Goal: Task Accomplishment & Management: Complete application form

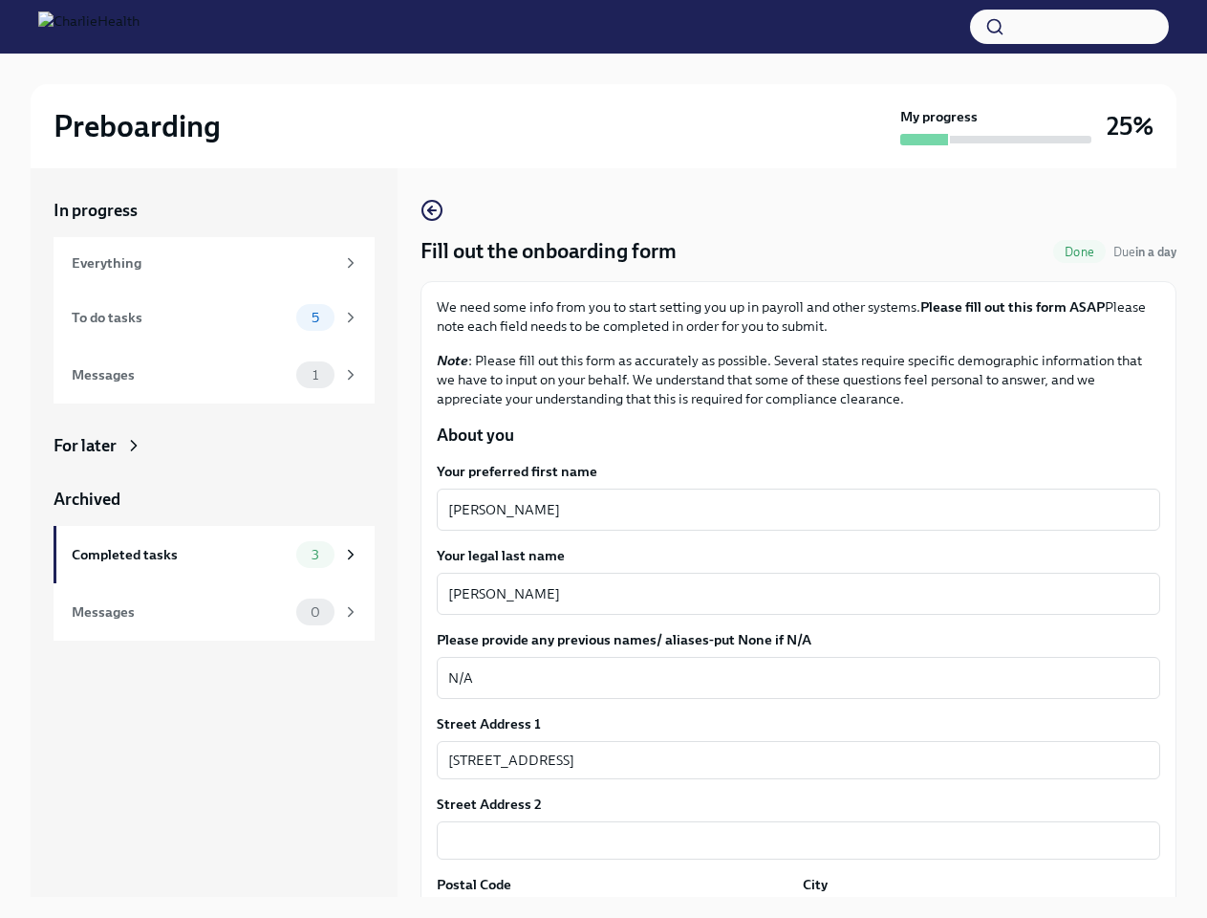
click at [1070, 27] on button "button" at bounding box center [1069, 27] width 199 height 34
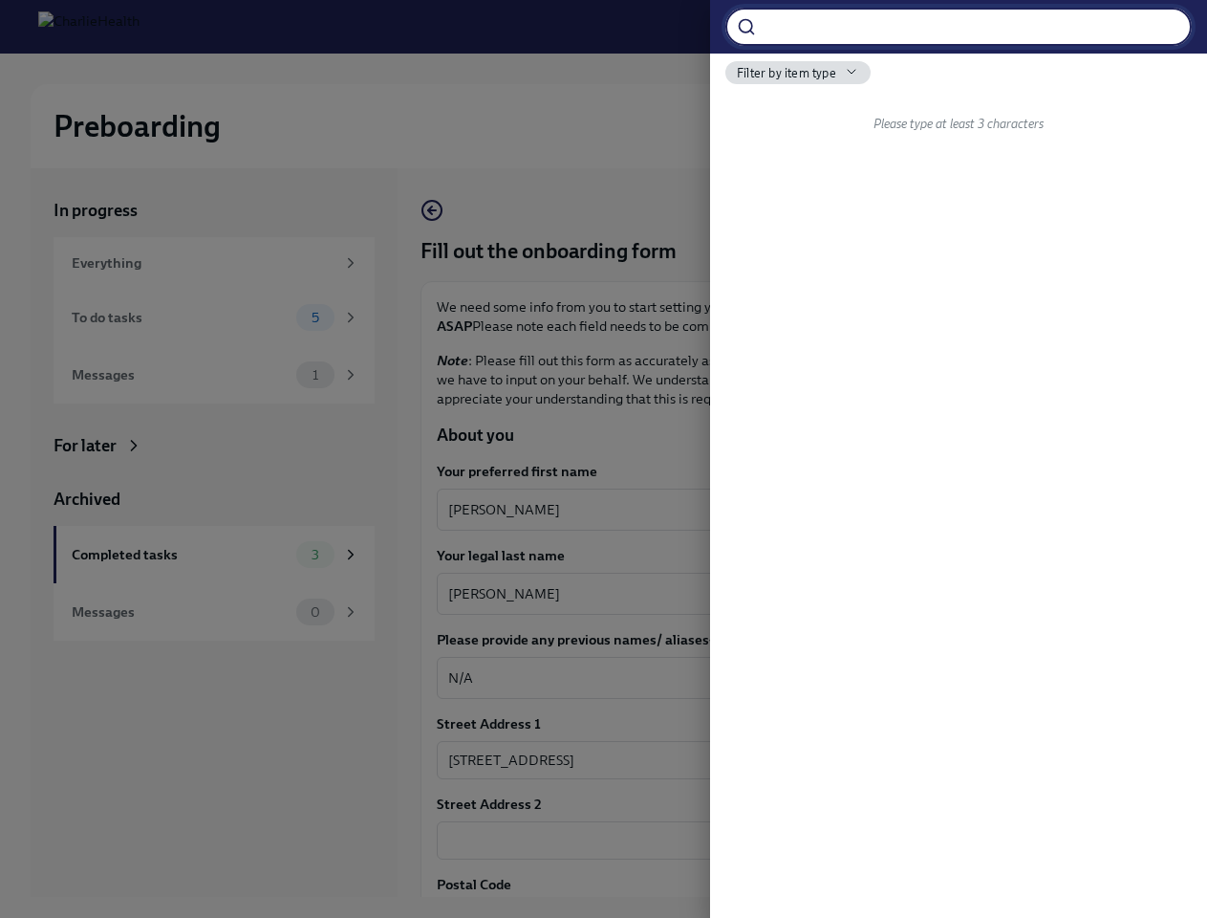
click at [790, 509] on div at bounding box center [603, 459] width 1207 height 918
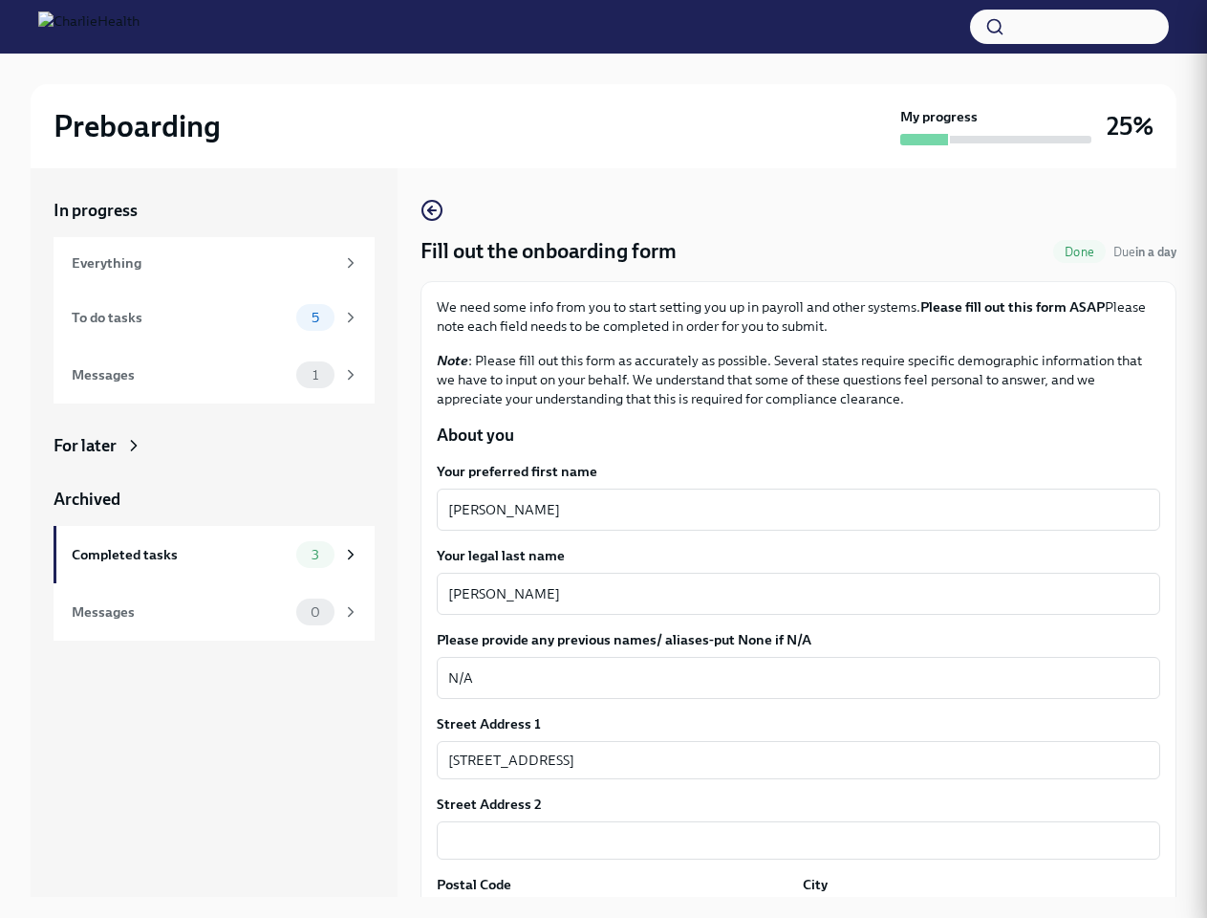
click at [790, 594] on textarea "[PERSON_NAME]" at bounding box center [798, 593] width 701 height 23
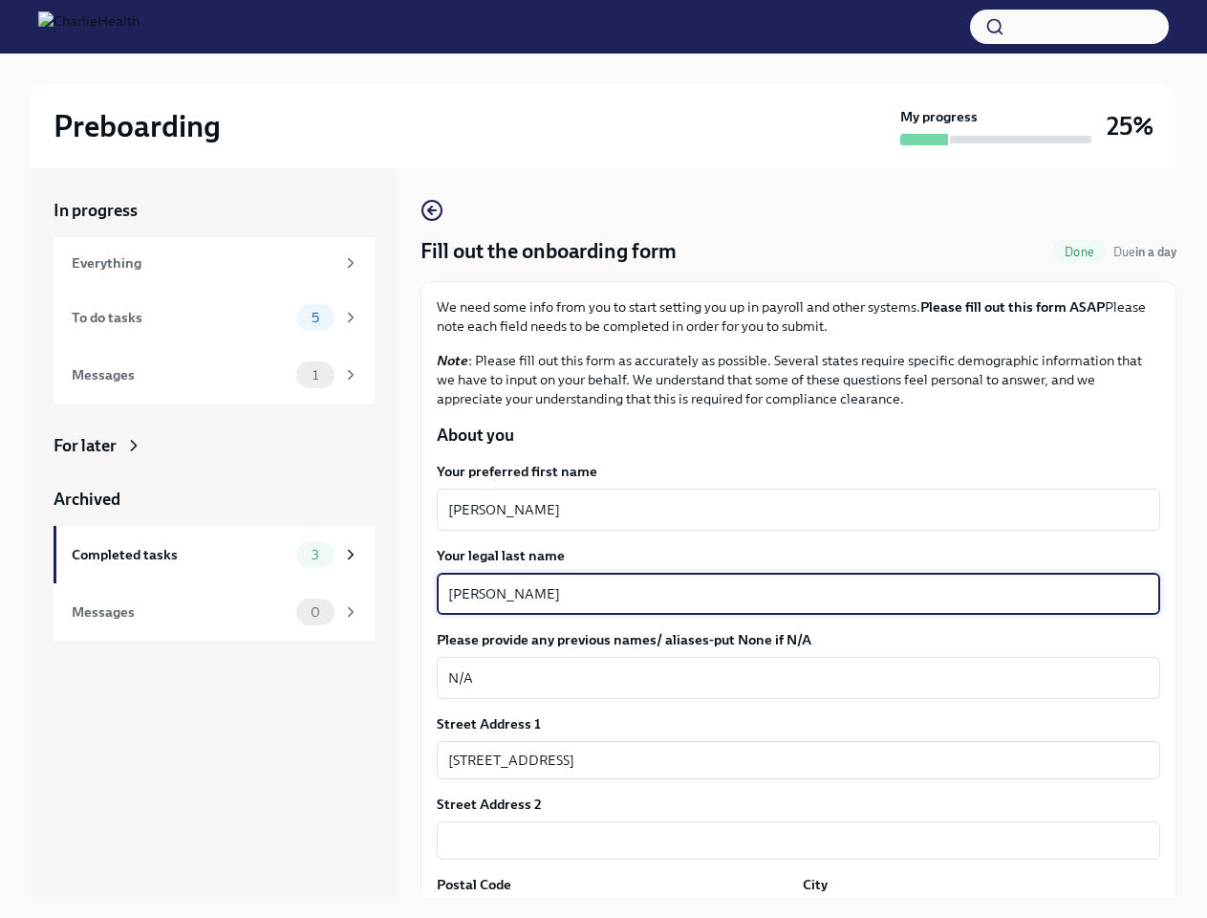
click at [790, 678] on textarea "N/A" at bounding box center [798, 677] width 701 height 23
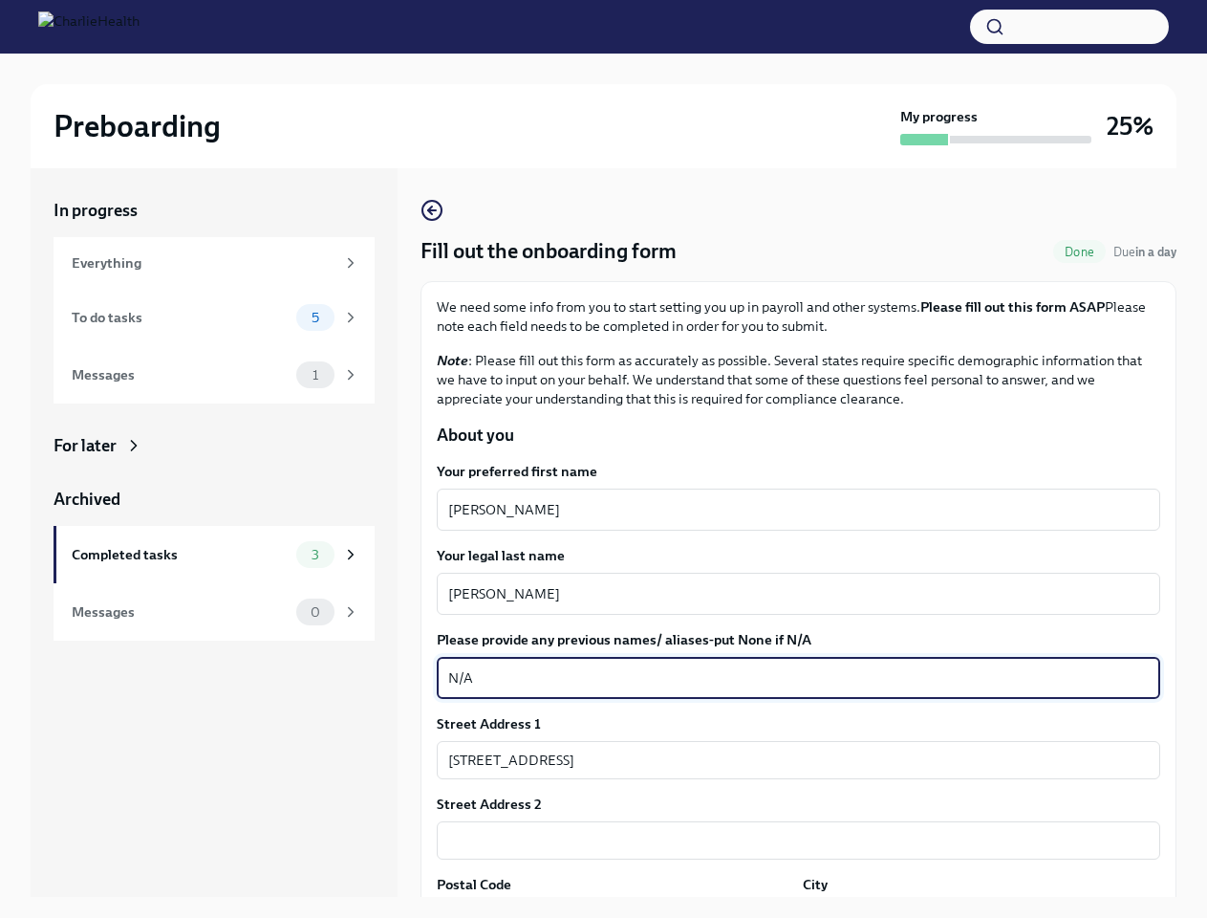
click at [790, 760] on input "[STREET_ADDRESS]" at bounding box center [799, 760] width 724 height 38
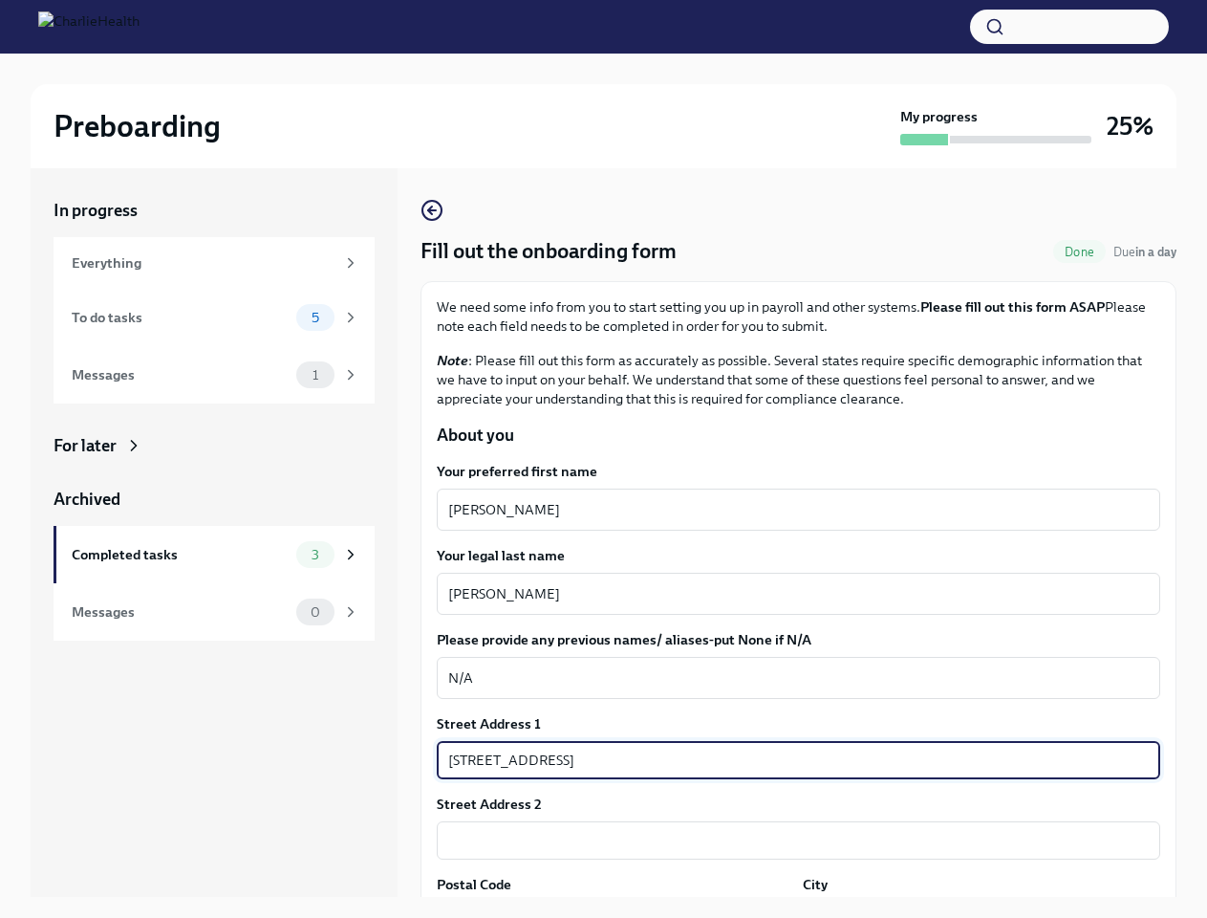
click at [790, 840] on input "text" at bounding box center [799, 840] width 724 height 38
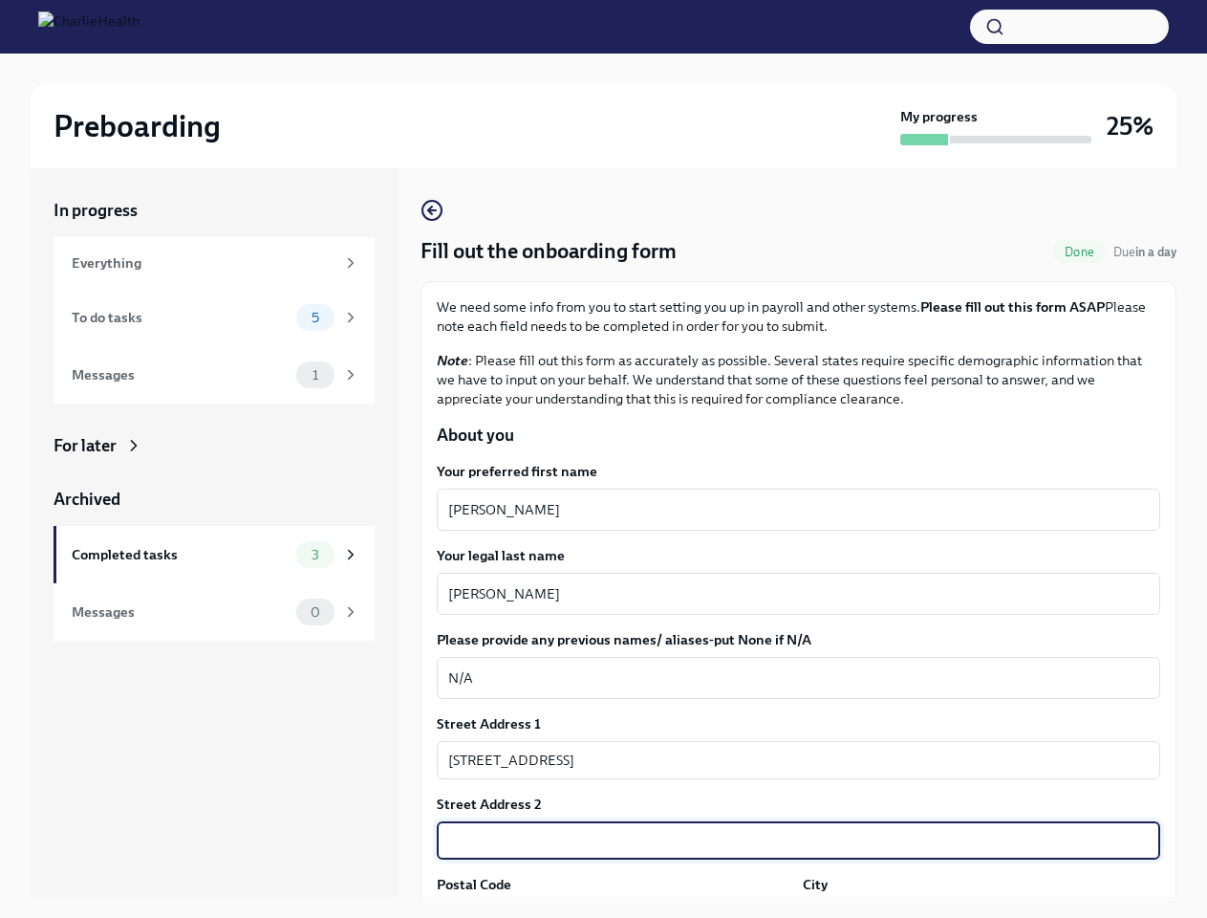
click at [612, 909] on div "In progress Everything To do tasks 5 Messages 1 For later Archived Completed ta…" at bounding box center [604, 547] width 1146 height 759
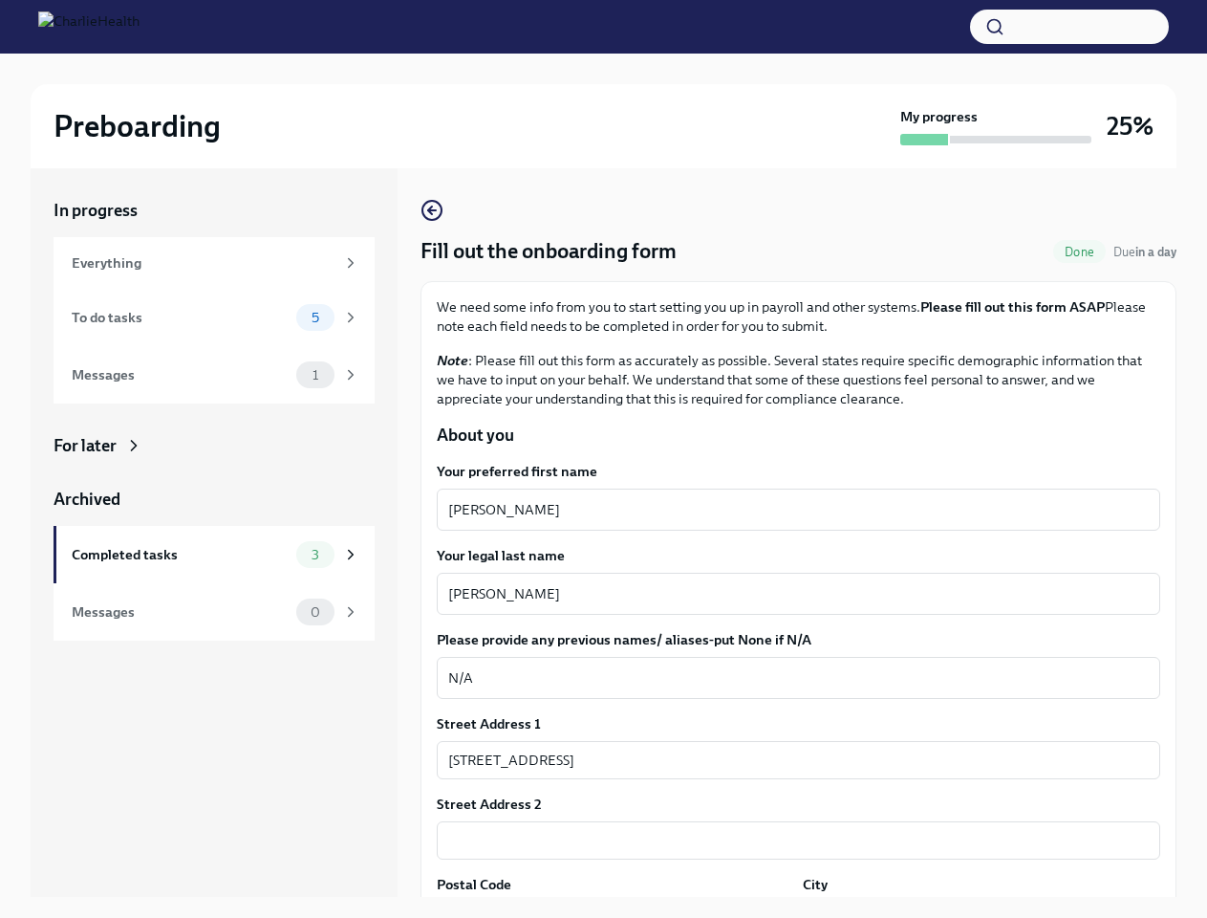
click at [969, 909] on div "In progress Everything To do tasks 5 Messages 1 For later Archived Completed ta…" at bounding box center [604, 547] width 1146 height 759
